Goal: Transaction & Acquisition: Book appointment/travel/reservation

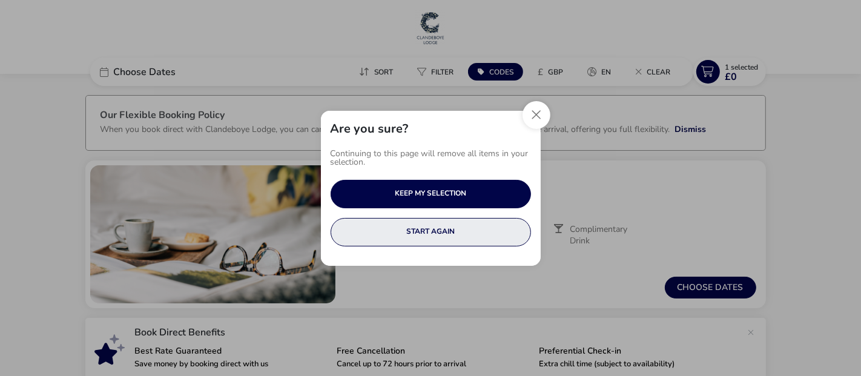
click at [429, 231] on button "START AGAIN" at bounding box center [430, 232] width 200 height 28
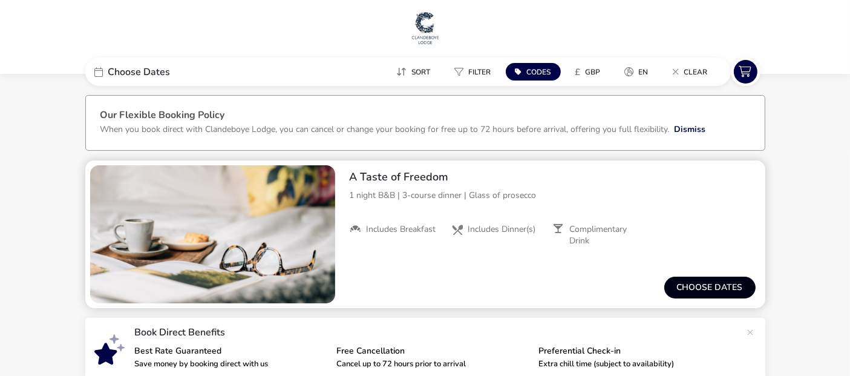
click at [709, 286] on button "Choose dates" at bounding box center [710, 288] width 91 height 22
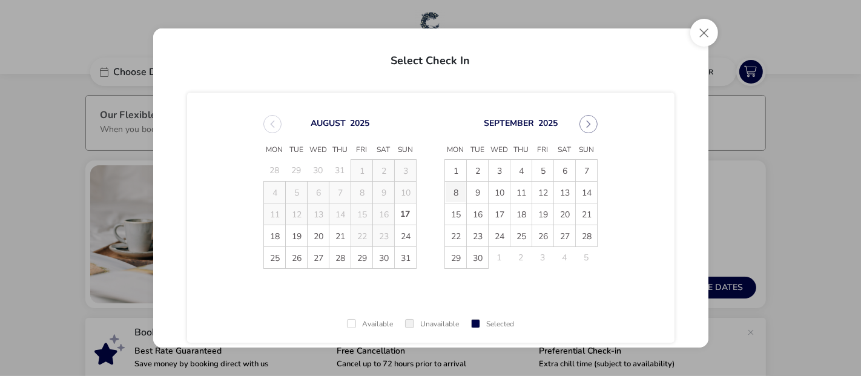
click at [451, 188] on span "8" at bounding box center [455, 192] width 21 height 21
click at [473, 192] on span "9" at bounding box center [477, 192] width 21 height 21
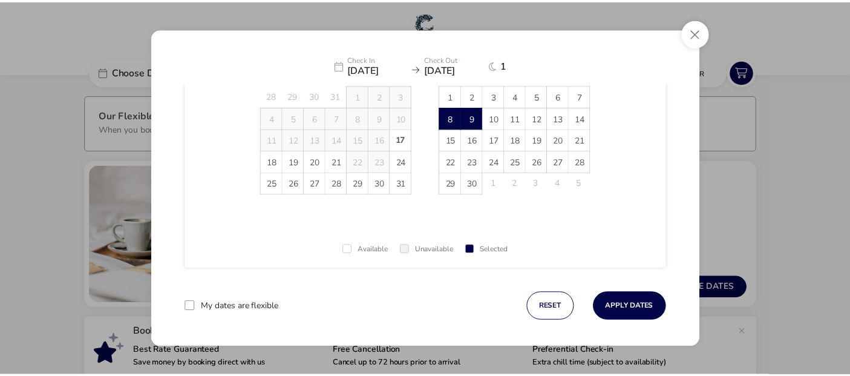
scroll to position [81, 0]
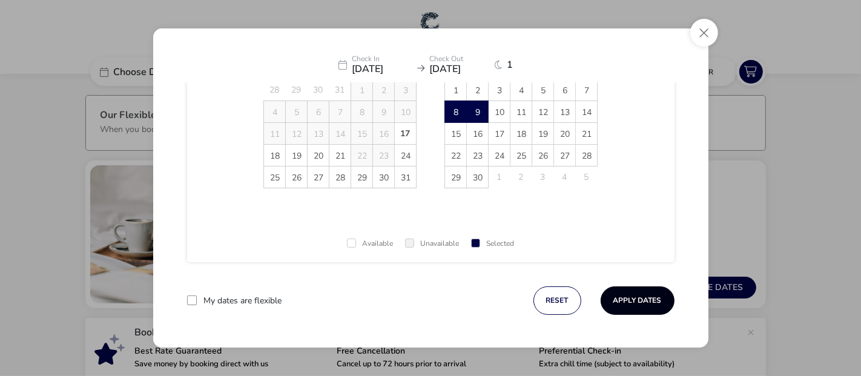
click at [629, 301] on button "Apply Dates" at bounding box center [637, 300] width 74 height 28
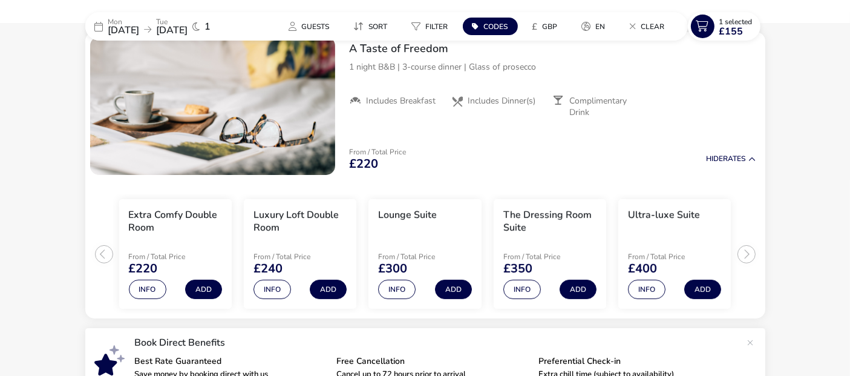
scroll to position [129, 0]
click at [328, 285] on button "Add" at bounding box center [328, 288] width 37 height 19
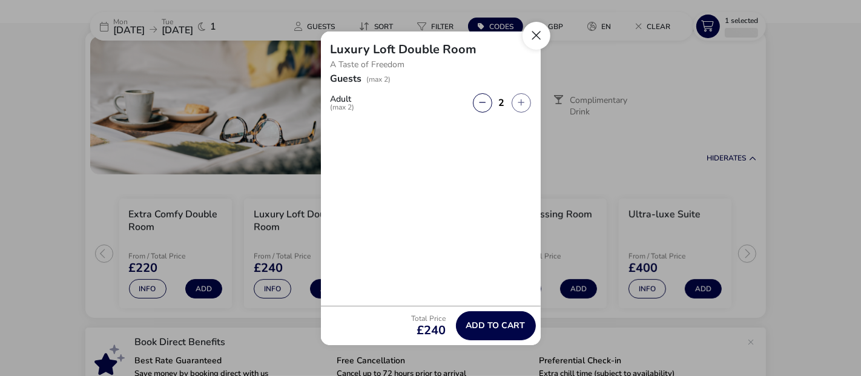
click at [533, 33] on button "Close" at bounding box center [536, 36] width 28 height 28
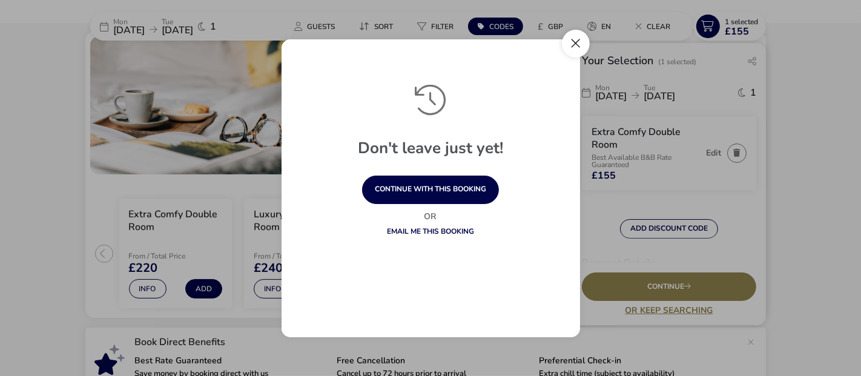
click at [574, 42] on button "Close" at bounding box center [576, 44] width 28 height 28
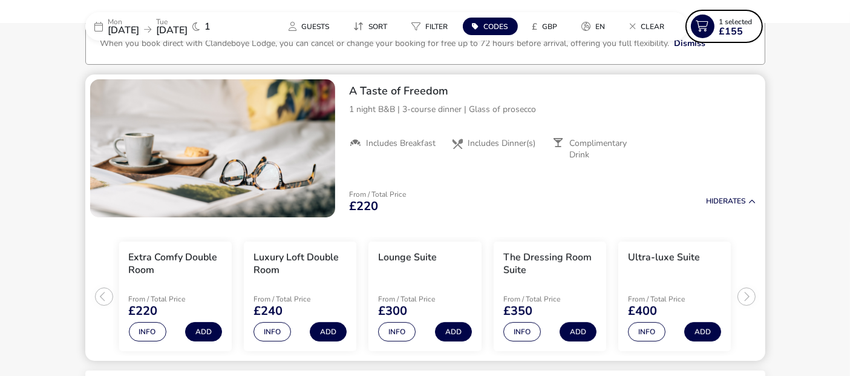
scroll to position [94, 0]
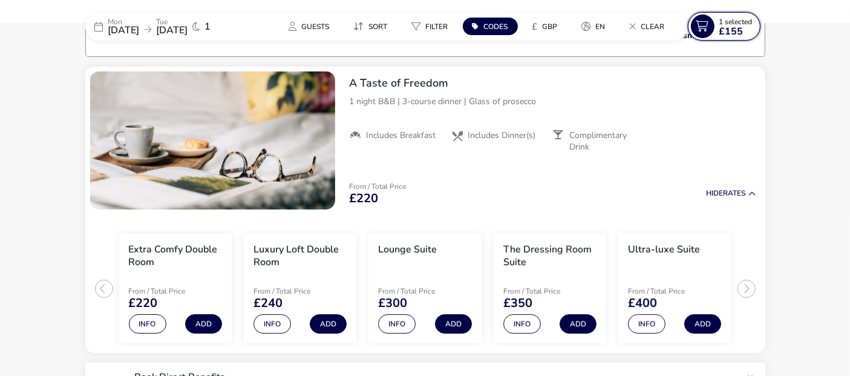
click at [731, 23] on span "1 Selected" at bounding box center [736, 22] width 33 height 10
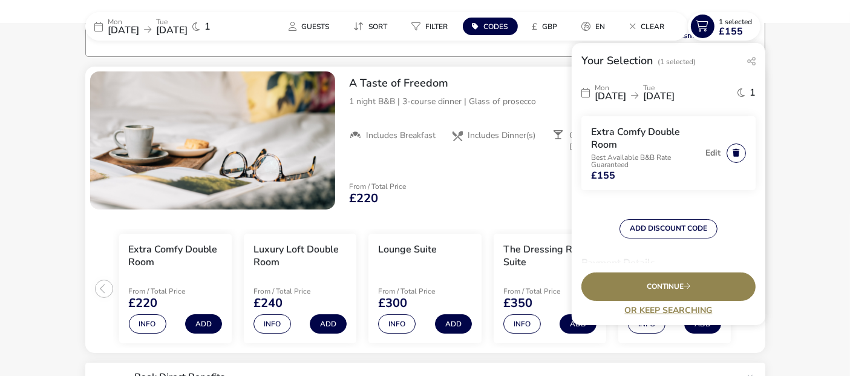
click at [728, 153] on button "button" at bounding box center [736, 152] width 19 height 19
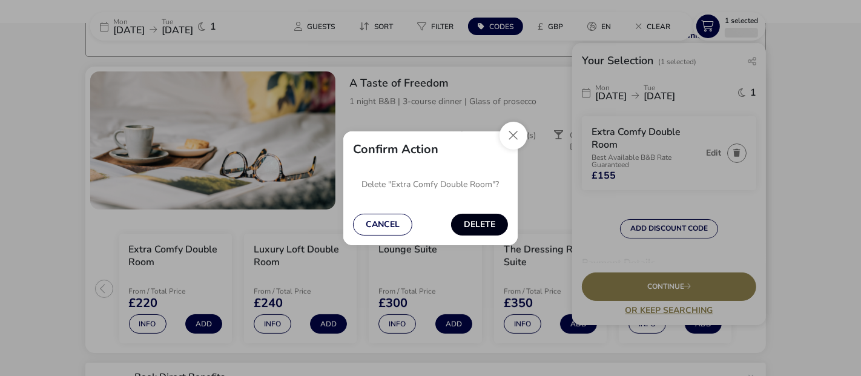
click at [479, 224] on button "Delete" at bounding box center [479, 225] width 57 height 22
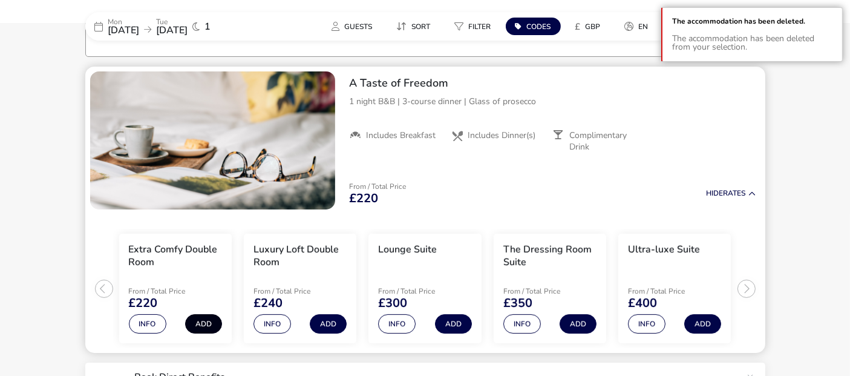
click at [202, 318] on button "Add" at bounding box center [203, 323] width 37 height 19
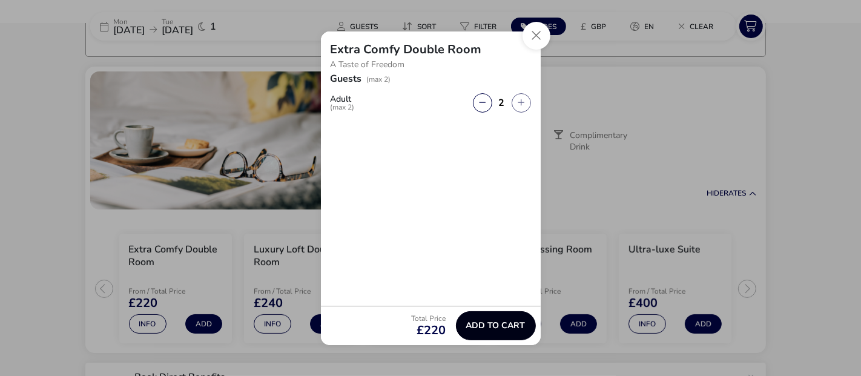
click at [491, 322] on span "Add to cart" at bounding box center [495, 325] width 59 height 9
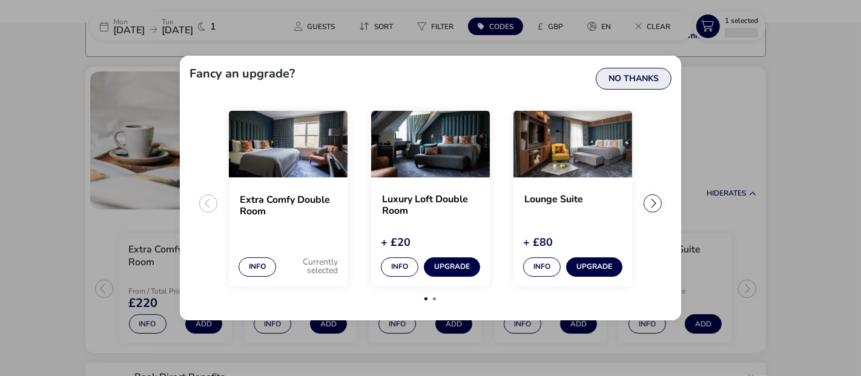
click at [636, 75] on button "No Thanks" at bounding box center [634, 79] width 76 height 22
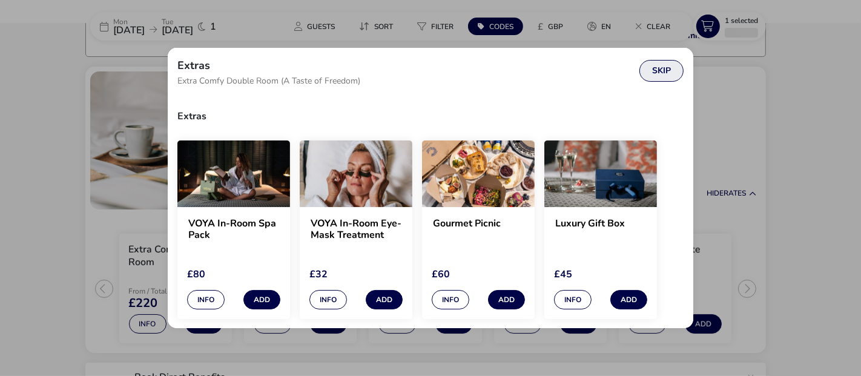
click at [667, 65] on button "Skip" at bounding box center [661, 71] width 44 height 22
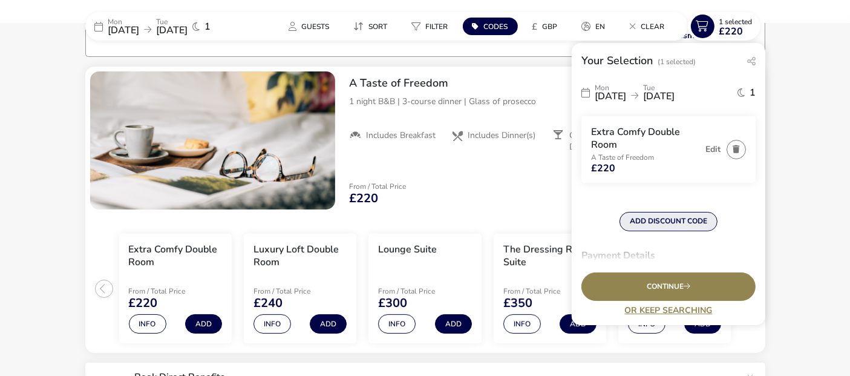
click at [672, 222] on button "ADD DISCOUNT CODE" at bounding box center [669, 221] width 98 height 19
type input "RORY20"
click at [732, 225] on button "Apply" at bounding box center [735, 226] width 37 height 25
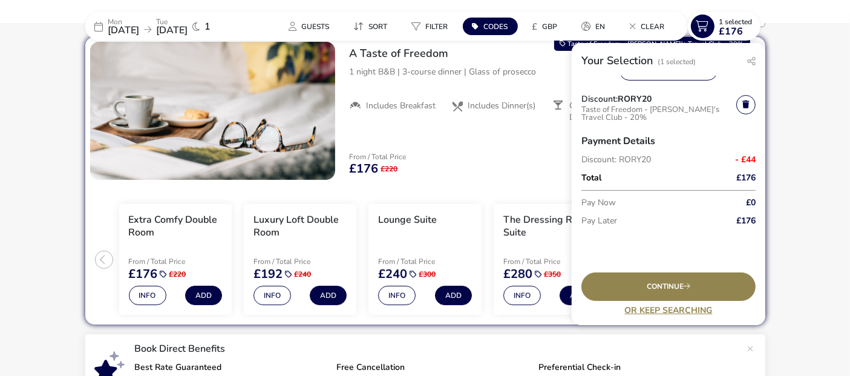
scroll to position [225, 0]
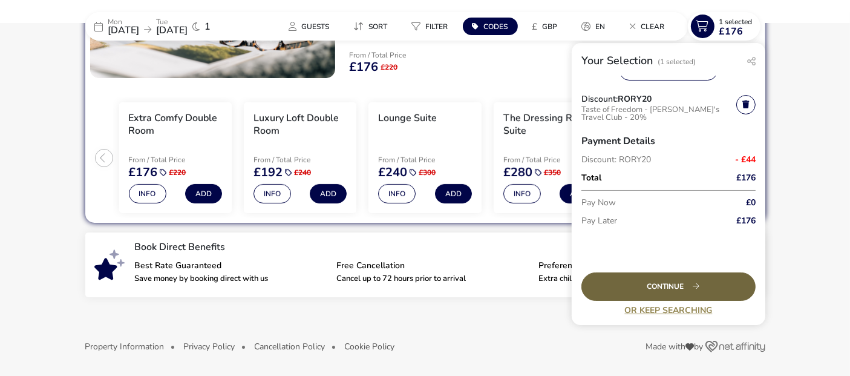
click at [666, 286] on div "Continue" at bounding box center [669, 286] width 174 height 28
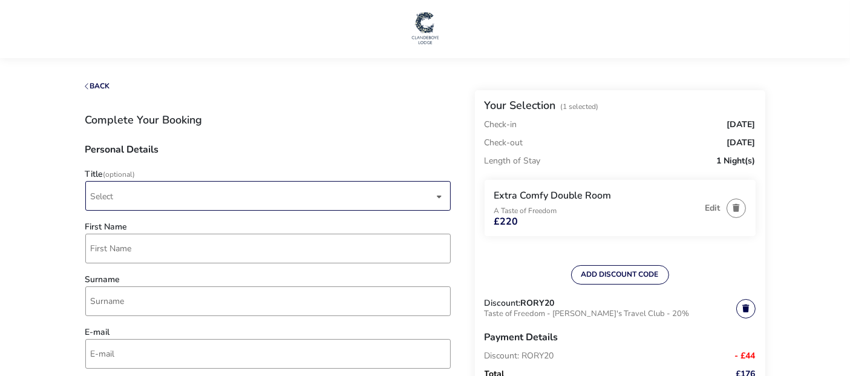
click at [441, 196] on div "dropdown trigger" at bounding box center [440, 197] width 6 height 24
click at [409, 215] on li "Mr" at bounding box center [269, 226] width 366 height 30
click at [90, 249] on input "First Name" at bounding box center [268, 249] width 366 height 30
type input "[PERSON_NAME]"
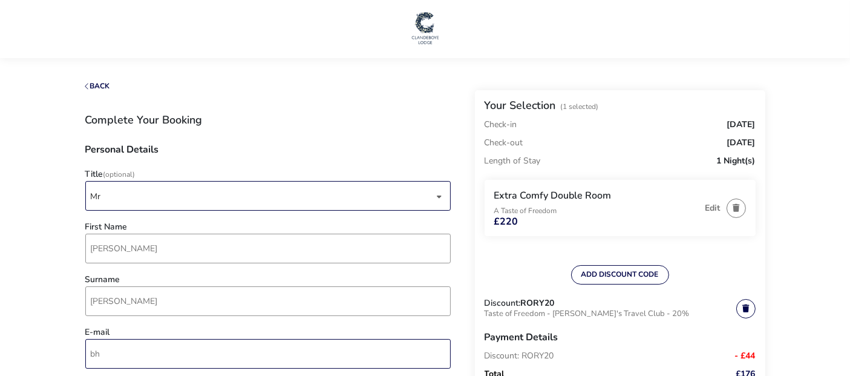
type input "[EMAIL_ADDRESS][DOMAIN_NAME]"
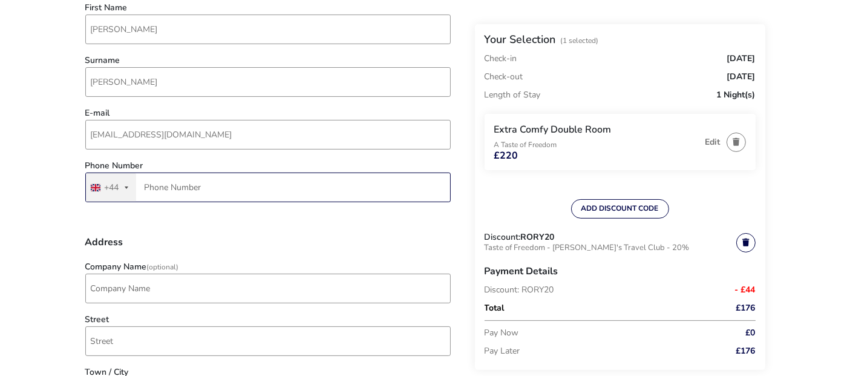
click at [145, 186] on input "Phone Number" at bounding box center [268, 188] width 366 height 30
type input "7918 288371"
type input "14 [GEOGRAPHIC_DATA]"
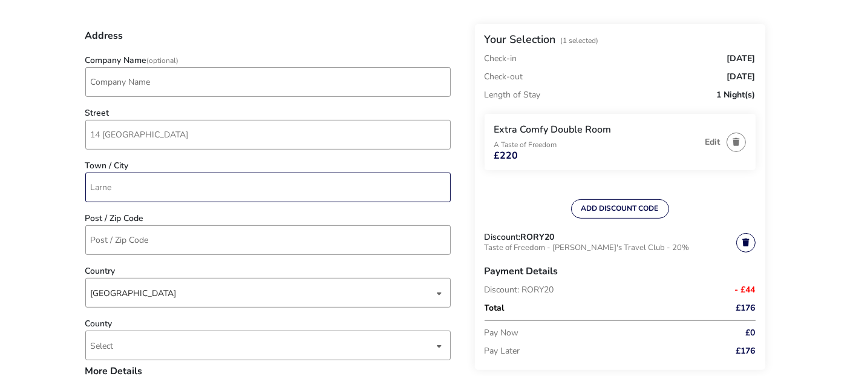
type input "Larne"
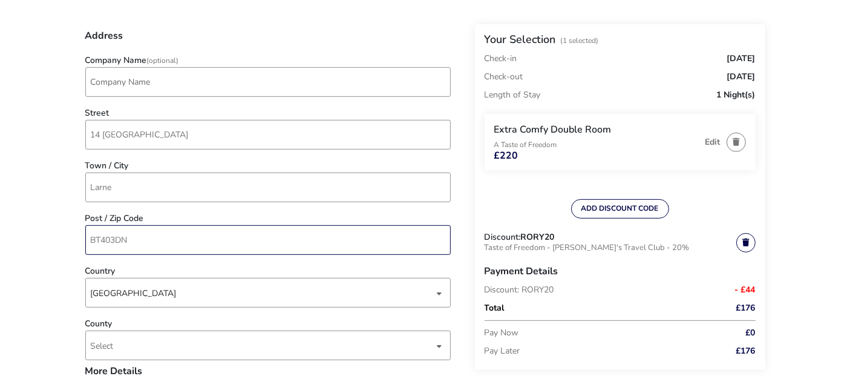
type input "BT403DN"
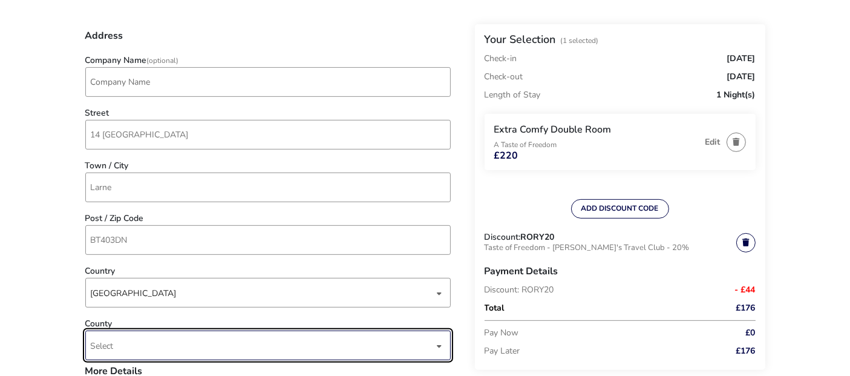
click at [439, 345] on div "dropdown trigger" at bounding box center [440, 346] width 6 height 24
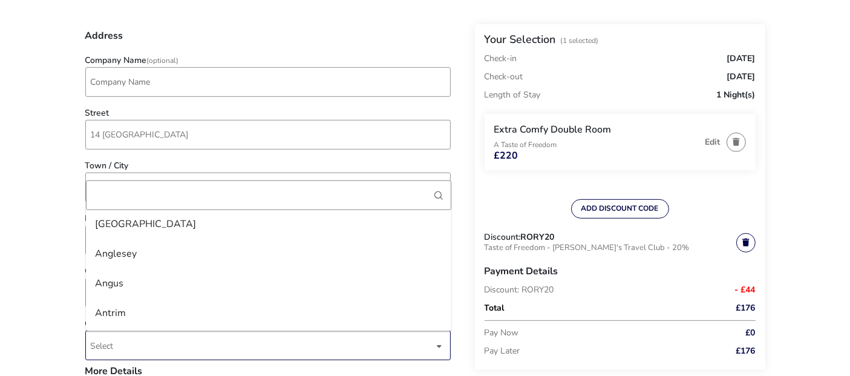
scroll to position [53, 0]
click at [237, 289] on li "Antrim" at bounding box center [269, 290] width 366 height 30
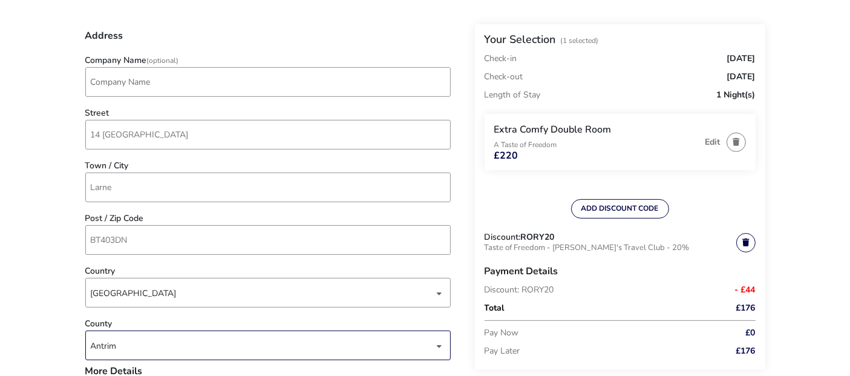
click at [17, 215] on naf-accommodations-shell "Back Your Selection (1 Selected) Check-in [DATE] Check-out [DATE] Length of Sta…" at bounding box center [425, 349] width 850 height 1551
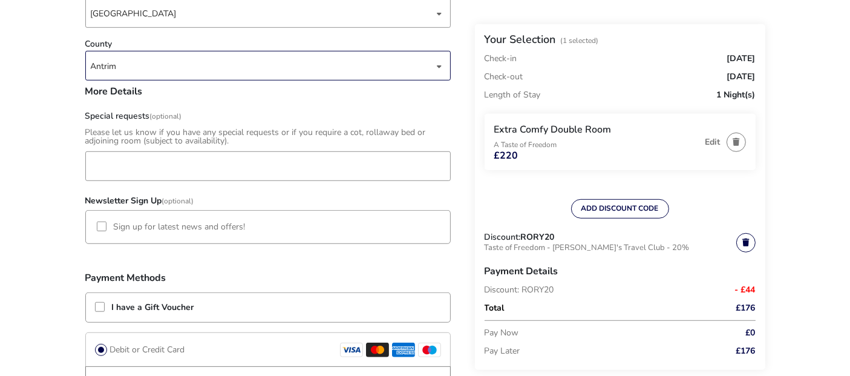
scroll to position [706, 0]
click at [95, 159] on input "Special requests (Optional)" at bounding box center [268, 165] width 366 height 30
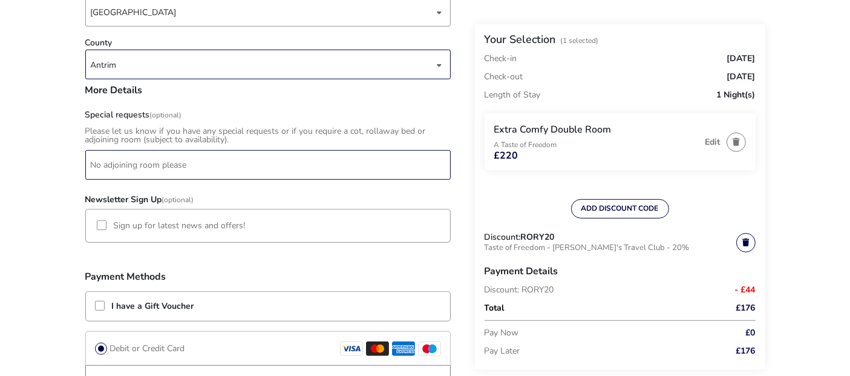
type input "No adjoining room please"
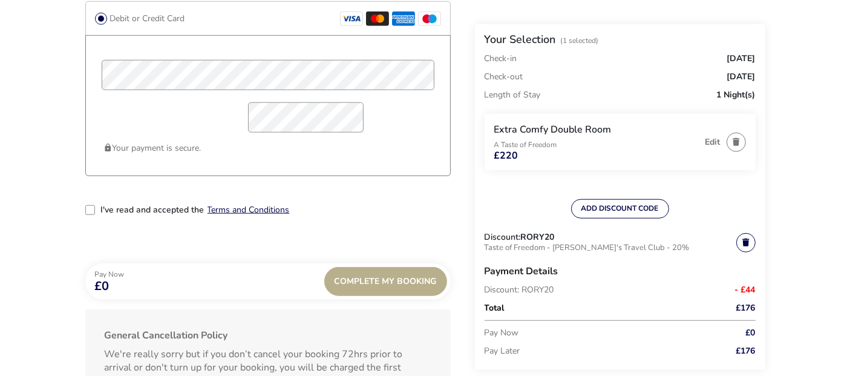
scroll to position [1048, 0]
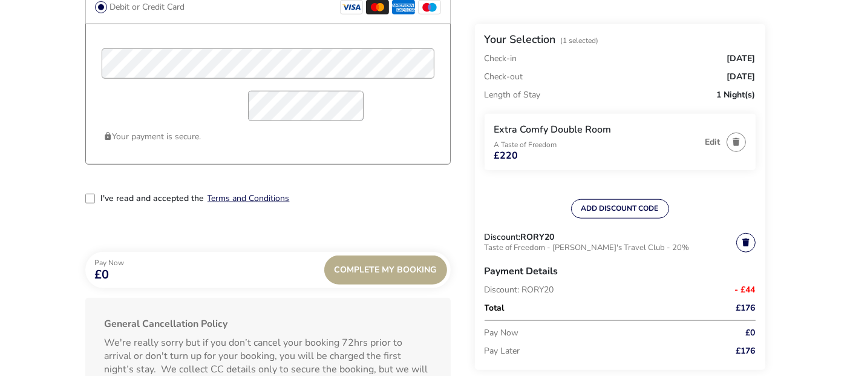
click at [88, 200] on div "2-term_condi" at bounding box center [90, 199] width 10 height 10
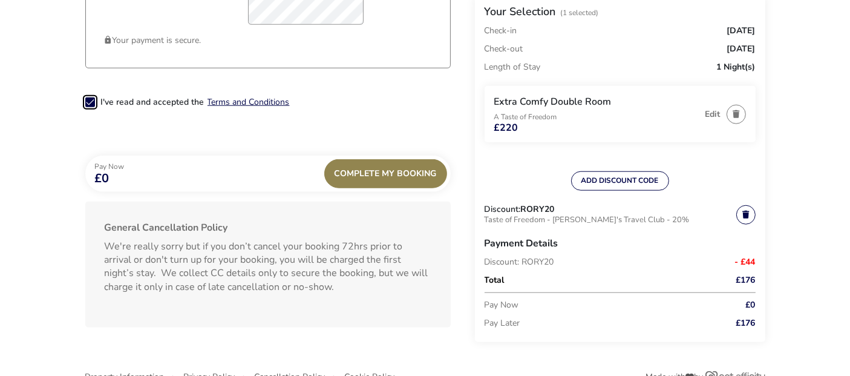
scroll to position [1165, 0]
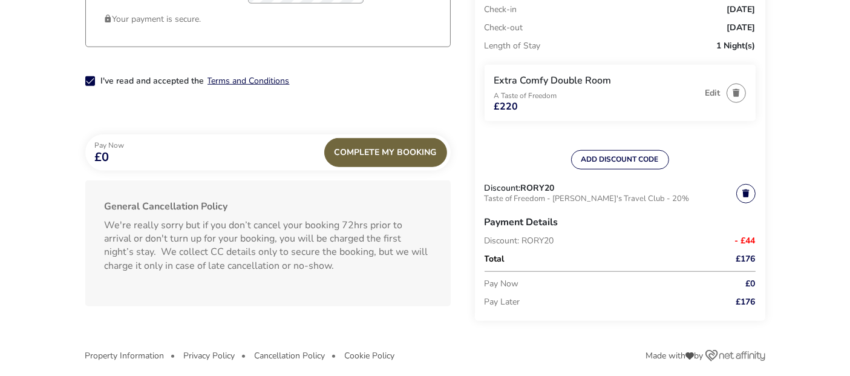
click at [387, 151] on div "Complete My Booking" at bounding box center [385, 152] width 123 height 29
